Goal: Task Accomplishment & Management: Complete application form

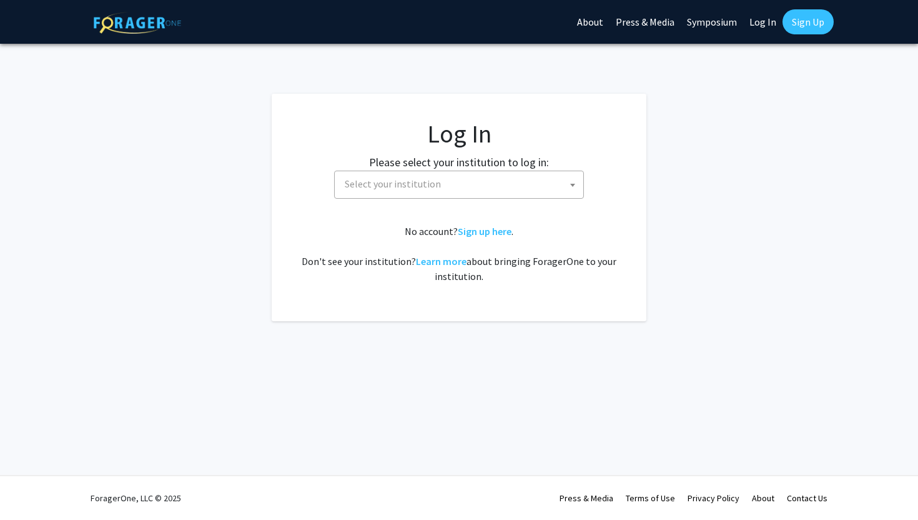
select select
click at [538, 174] on span "Select your institution" at bounding box center [462, 184] width 244 height 26
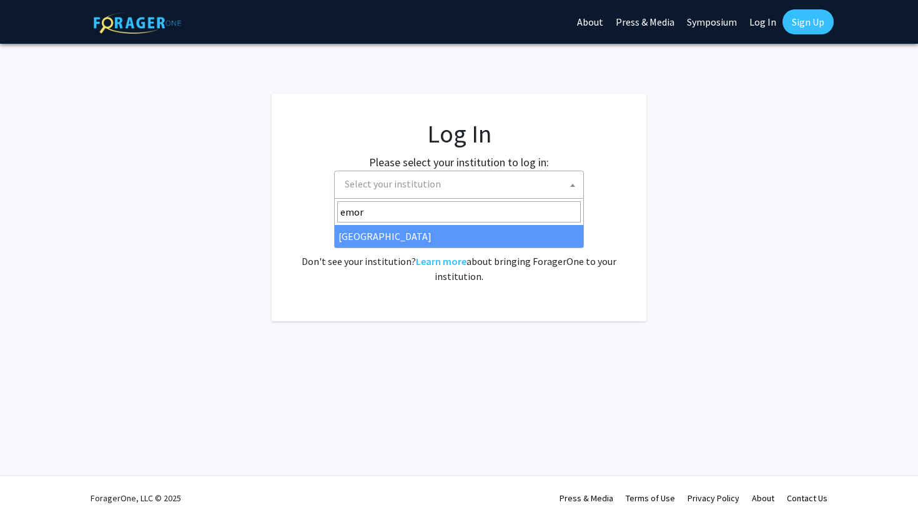
type input "emory"
select select "12"
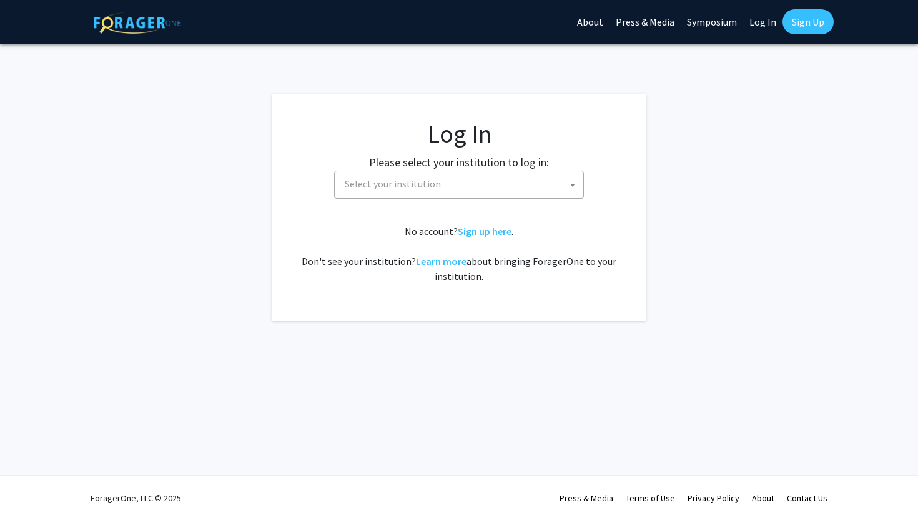
select select
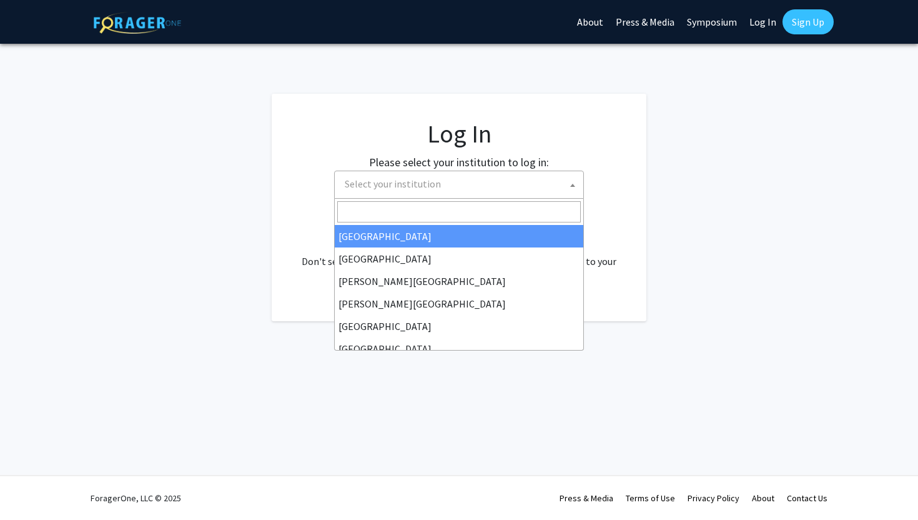
click at [387, 182] on span "Select your institution" at bounding box center [393, 183] width 96 height 12
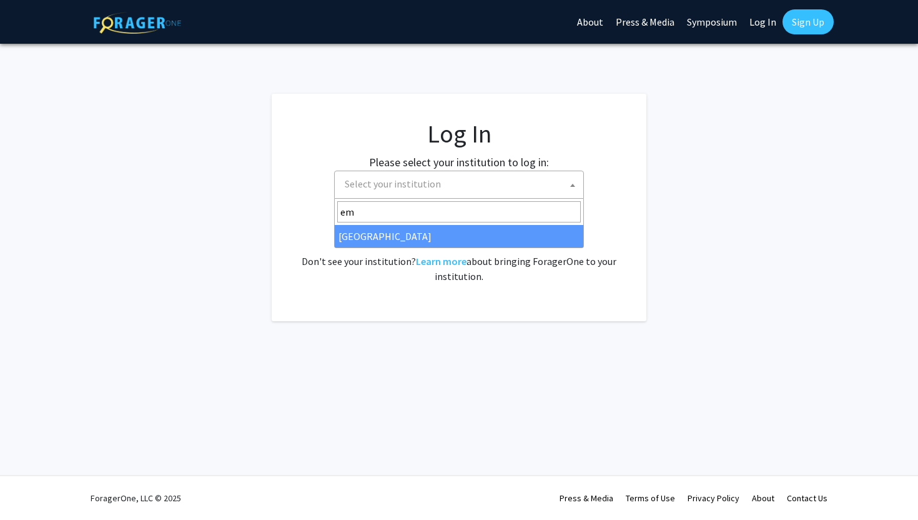
type input "em"
select select "12"
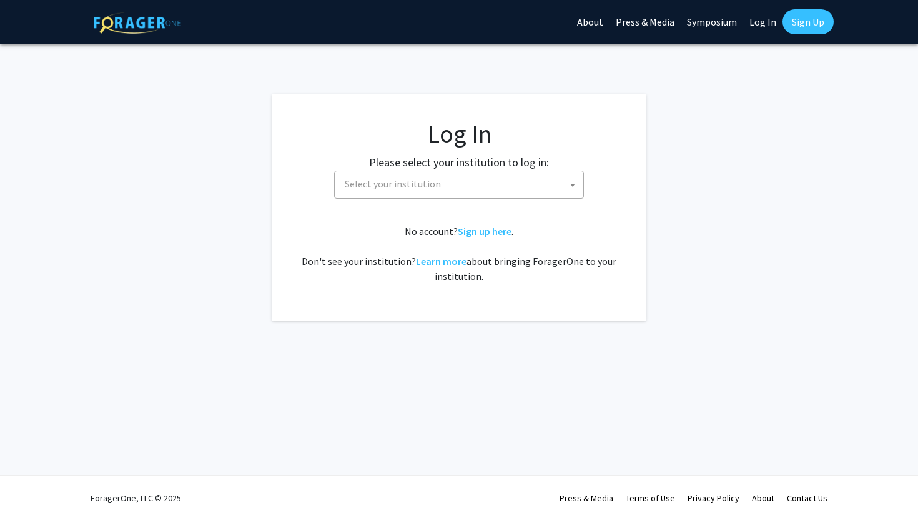
select select
click at [472, 231] on link "Sign up here" at bounding box center [485, 231] width 54 height 12
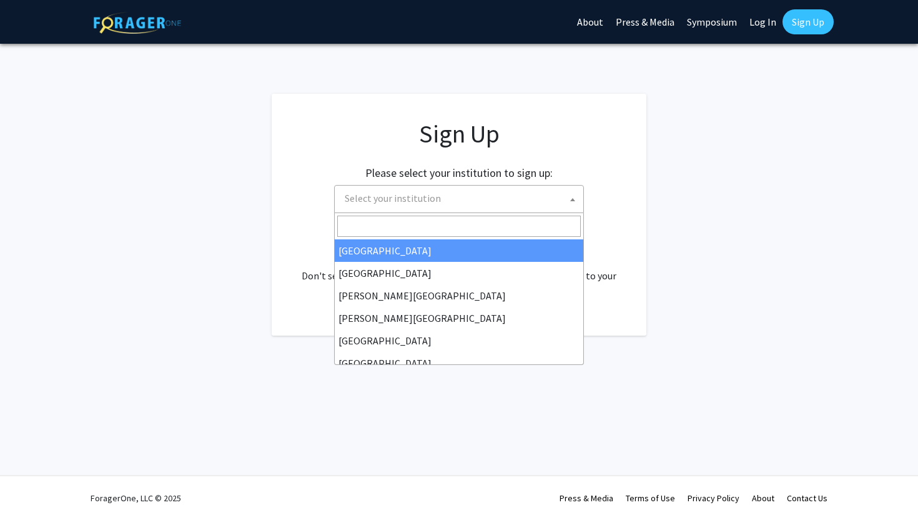
click at [469, 206] on span "Select your institution" at bounding box center [462, 199] width 244 height 26
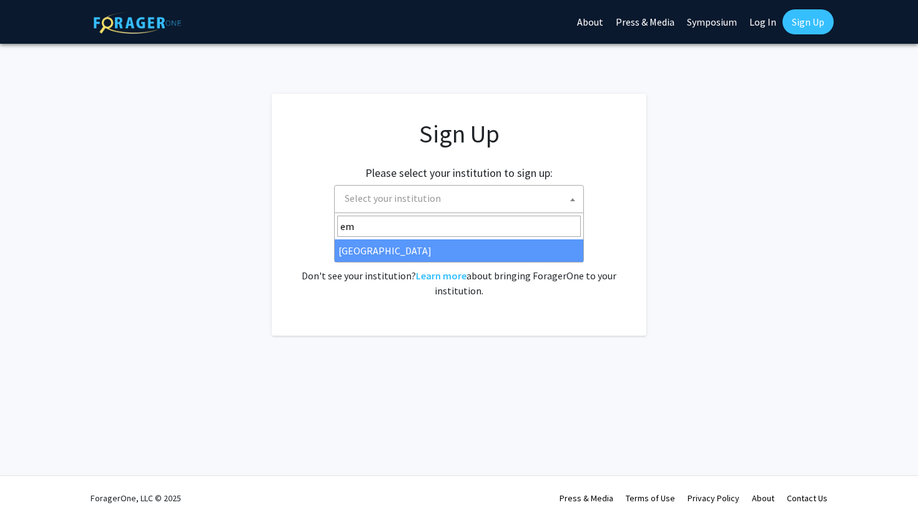
type input "em"
select select "12"
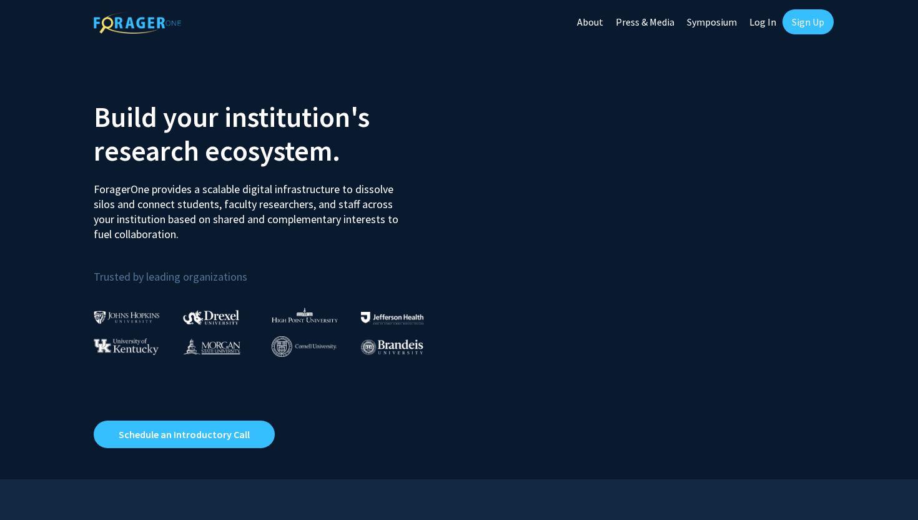
click at [807, 26] on link "Sign Up" at bounding box center [808, 21] width 51 height 25
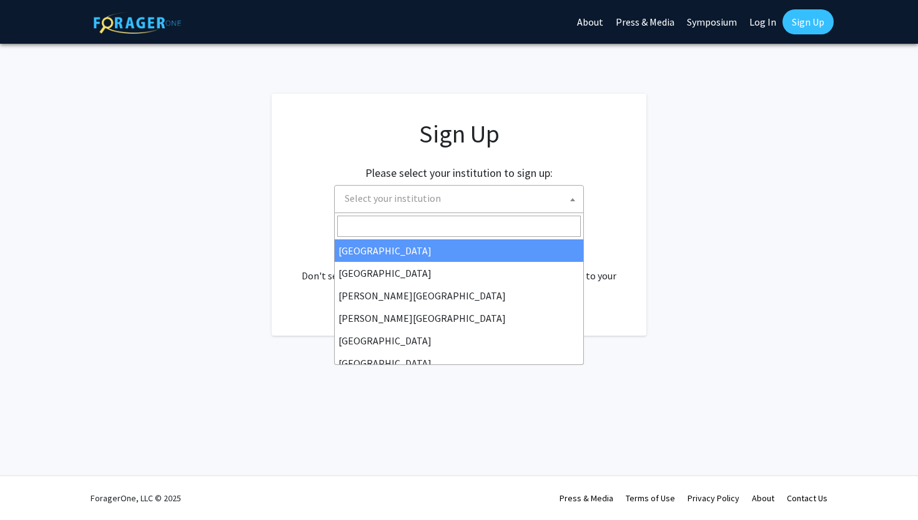
click at [536, 186] on span "Select your institution" at bounding box center [462, 199] width 244 height 26
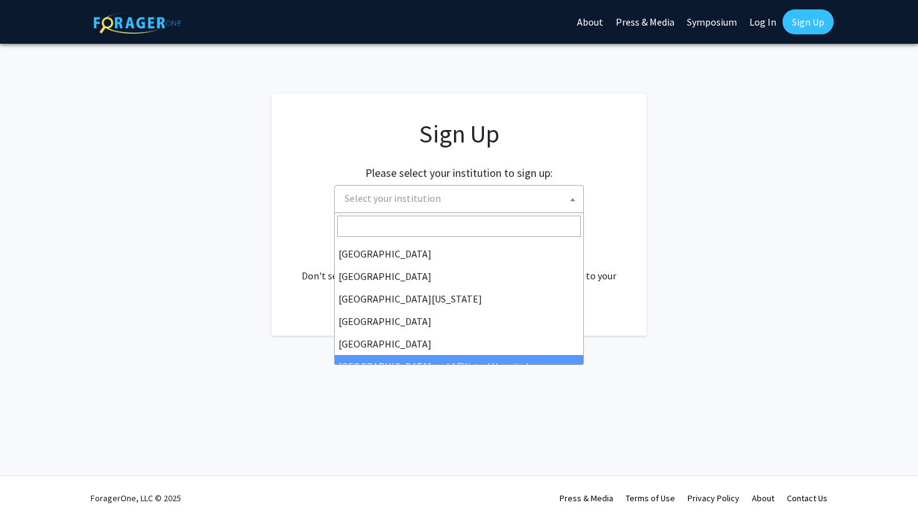
scroll to position [77, 0]
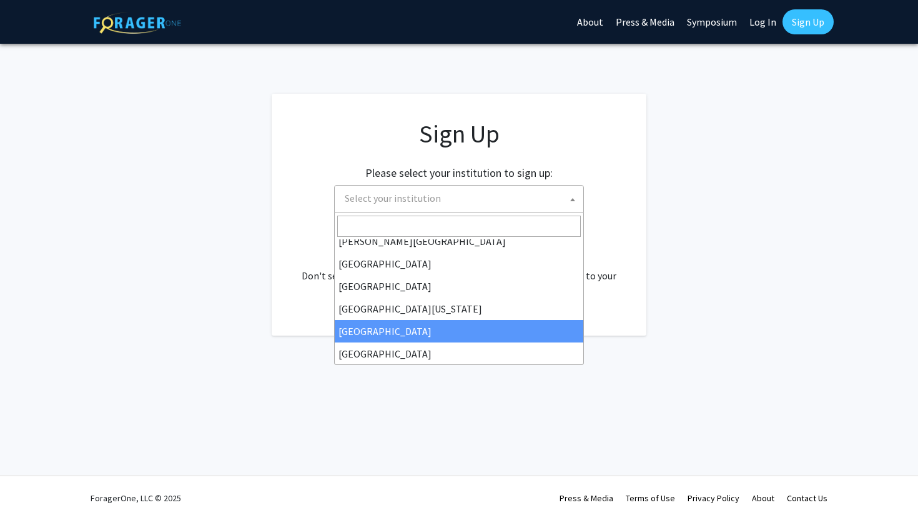
select select "12"
